Goal: Transaction & Acquisition: Purchase product/service

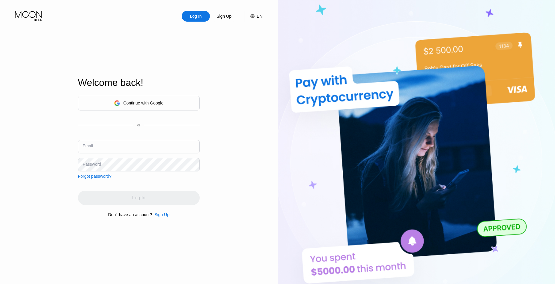
drag, startPoint x: 91, startPoint y: 151, endPoint x: 52, endPoint y: 40, distance: 118.1
click at [91, 151] on input "text" at bounding box center [139, 146] width 122 height 13
paste input "[EMAIL_ADDRESS][DOMAIN_NAME]"
type input "[EMAIL_ADDRESS][DOMAIN_NAME]"
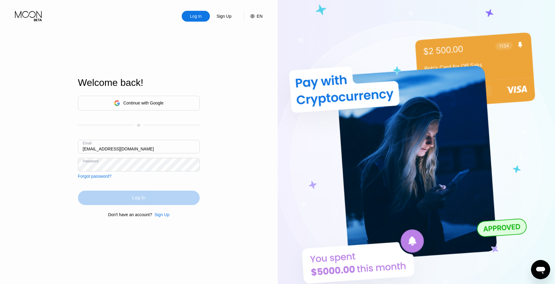
click at [133, 197] on div "Log In" at bounding box center [138, 198] width 13 height 6
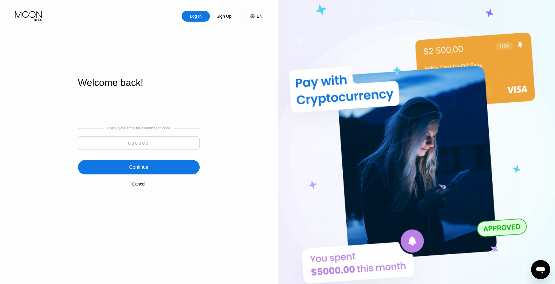
click at [124, 139] on input at bounding box center [139, 142] width 122 height 13
paste input "353070"
type input "353070"
click at [138, 163] on div "Continue" at bounding box center [139, 167] width 122 height 14
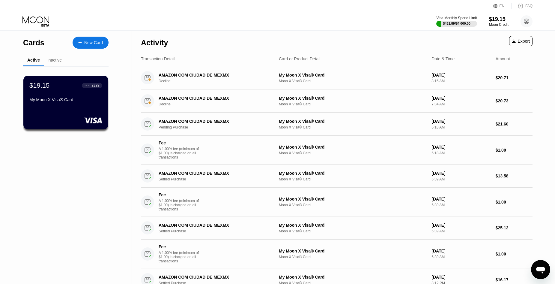
drag, startPoint x: 56, startPoint y: 60, endPoint x: 34, endPoint y: 61, distance: 22.8
click at [56, 60] on div "Inactive" at bounding box center [54, 60] width 14 height 5
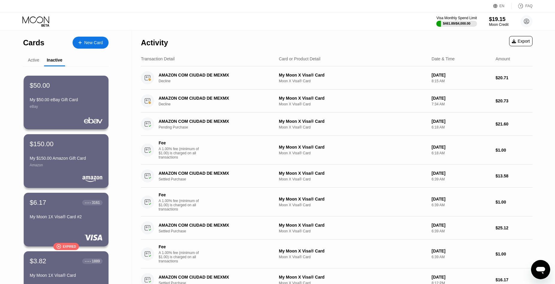
click at [34, 61] on div "Active" at bounding box center [33, 60] width 11 height 5
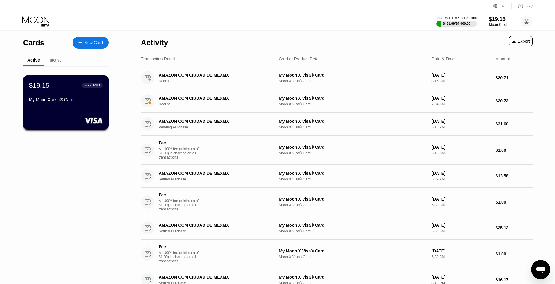
click at [72, 101] on div "My Moon X Visa® Card" at bounding box center [65, 99] width 73 height 5
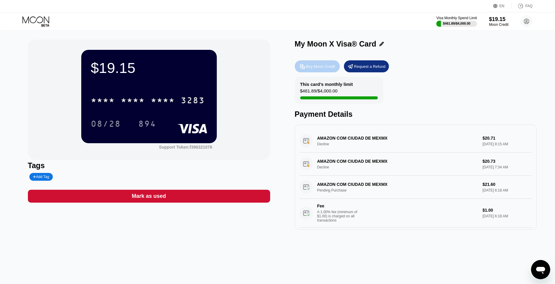
click at [325, 67] on div "Buy Moon Credit" at bounding box center [320, 66] width 29 height 5
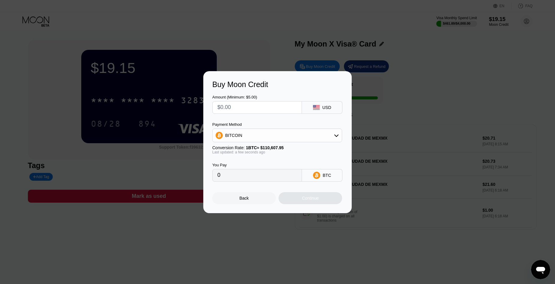
drag, startPoint x: 296, startPoint y: 108, endPoint x: 279, endPoint y: 107, distance: 16.8
click at [296, 108] on input "text" at bounding box center [256, 107] width 79 height 12
type input "$2"
type input "0.00001809"
type input "$29"
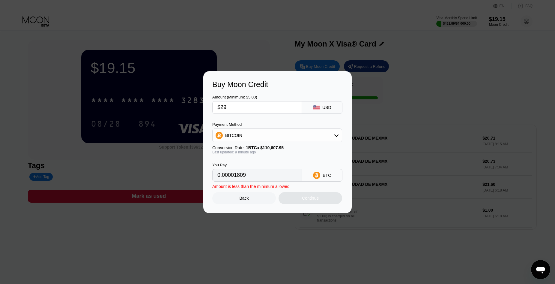
type input "0.00026219"
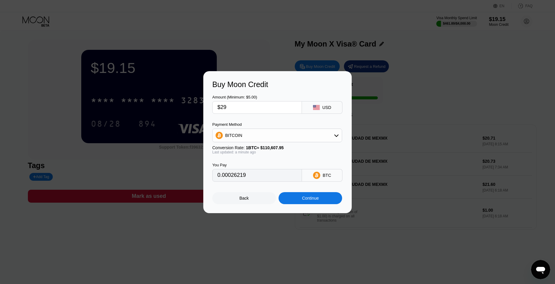
type input "$290"
type input "0.00262188"
type input "$29"
type input "0.00026219"
type input "$2"
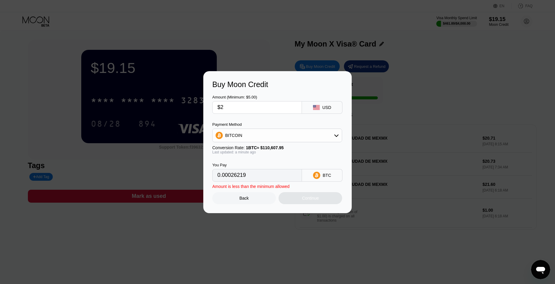
type input "0.00001809"
type input "$20"
type input "0.00018082"
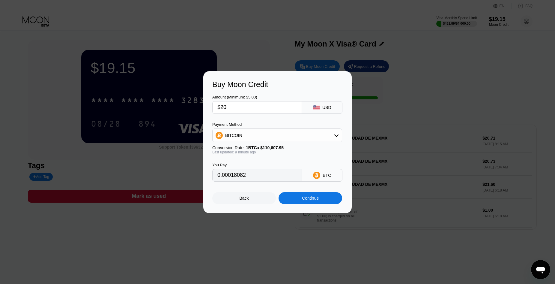
type input "$200"
type input "0.00180819"
type input "$200"
click at [311, 199] on div "Continue" at bounding box center [310, 197] width 17 height 5
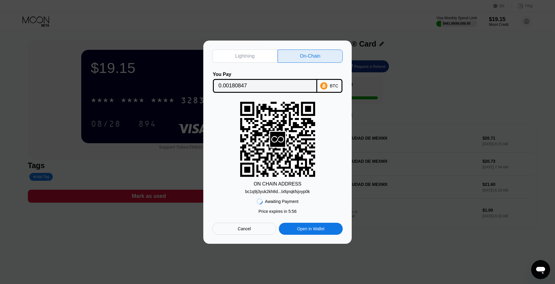
click at [282, 83] on input "0.00180847" at bounding box center [265, 86] width 93 height 12
click at [283, 193] on div "bc1q9j3yuk2kh8d...lxfqnqkfsjvyp0k" at bounding box center [277, 191] width 65 height 5
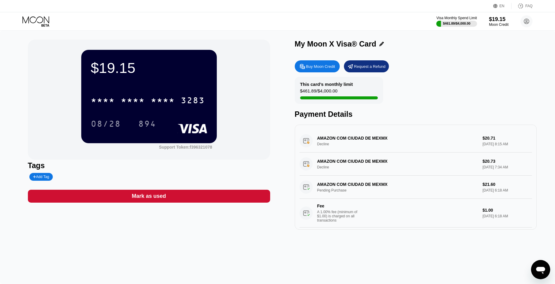
click at [147, 79] on div "$19.15 * * * * * * * * * * * * 3283 08/28 894" at bounding box center [149, 96] width 136 height 93
click at [38, 16] on div "Visa Monthly Spend Limit $461.89 / $4,000.00 $19.15 Moon Credit [PERSON_NAME] […" at bounding box center [277, 21] width 555 height 18
click at [40, 25] on icon at bounding box center [36, 21] width 28 height 10
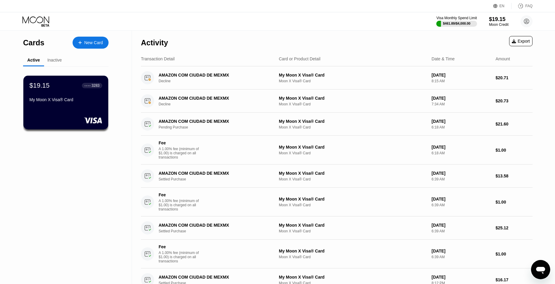
click at [56, 59] on div "Inactive" at bounding box center [54, 60] width 14 height 5
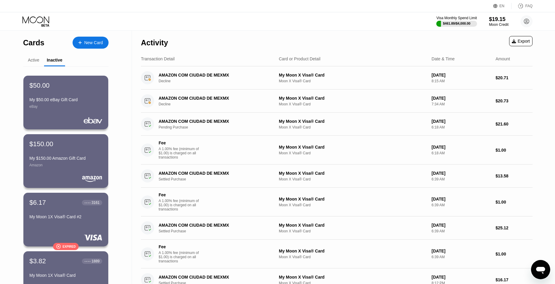
click at [29, 58] on div "Active" at bounding box center [33, 60] width 11 height 5
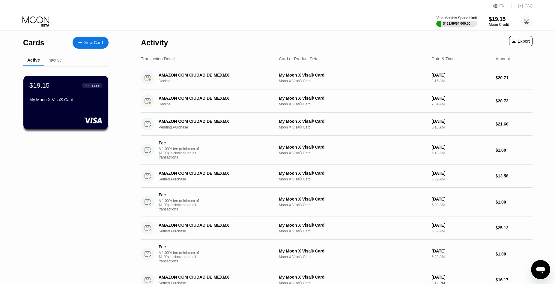
click at [502, 20] on div "$19.15" at bounding box center [499, 19] width 20 height 6
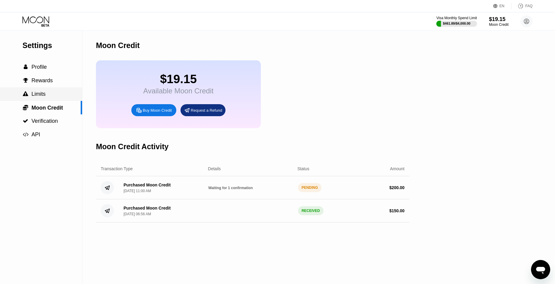
click at [47, 99] on div " Limits" at bounding box center [41, 93] width 82 height 13
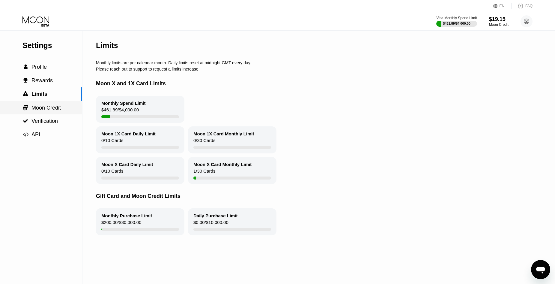
click at [47, 113] on div " Moon Credit" at bounding box center [41, 107] width 82 height 13
